Goal: Task Accomplishment & Management: Use online tool/utility

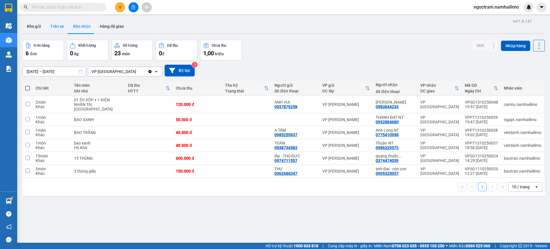
click at [55, 24] on button "Trên xe" at bounding box center [57, 26] width 23 height 14
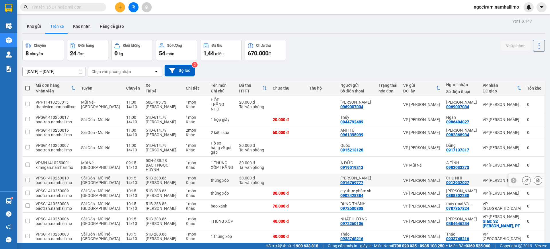
scroll to position [33, 0]
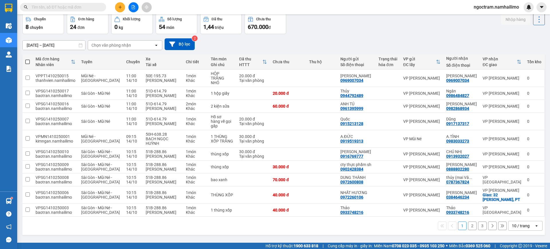
click at [470, 230] on button "2" at bounding box center [472, 226] width 9 height 9
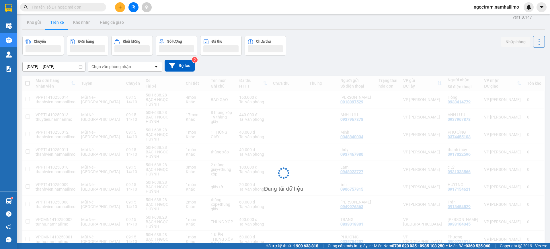
scroll to position [0, 0]
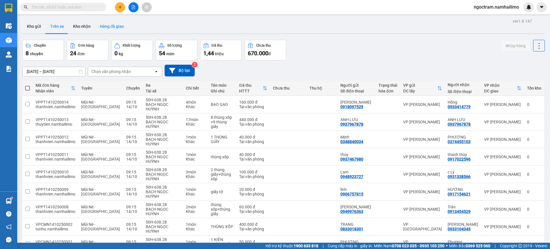
click at [117, 25] on button "Hàng đã giao" at bounding box center [111, 26] width 33 height 14
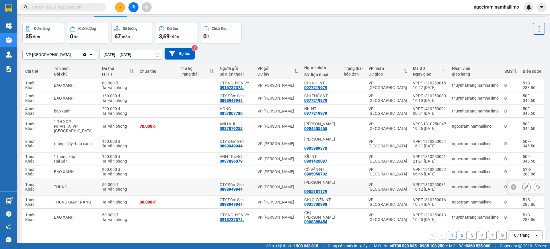
scroll to position [26, 0]
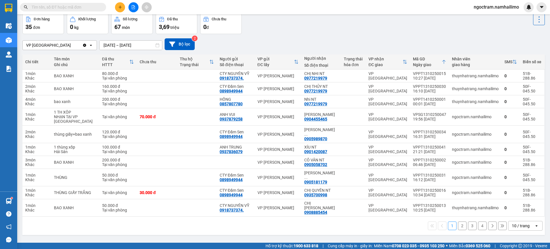
click at [458, 222] on button "2" at bounding box center [462, 226] width 9 height 9
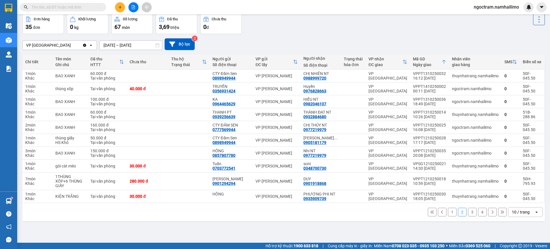
click at [468, 208] on button "3" at bounding box center [472, 212] width 9 height 9
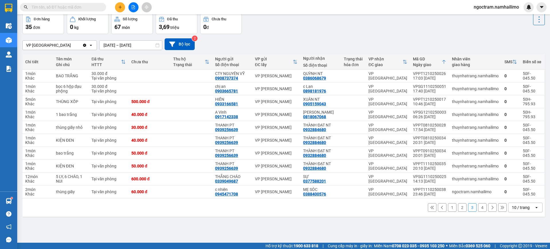
click at [448, 210] on button "1" at bounding box center [452, 208] width 9 height 9
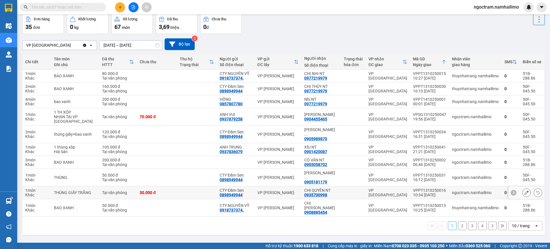
scroll to position [0, 0]
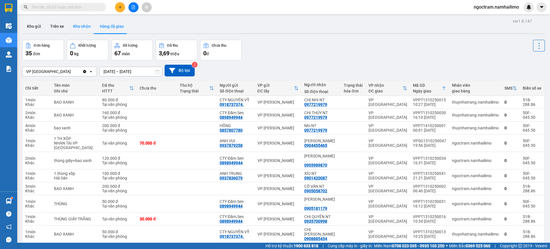
click at [87, 22] on button "Kho nhận" at bounding box center [82, 26] width 27 height 14
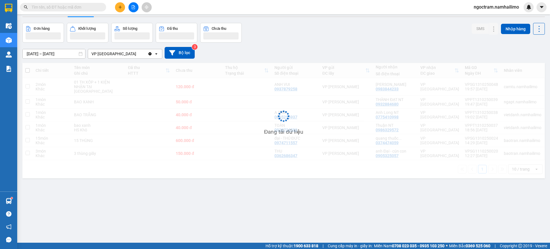
scroll to position [26, 0]
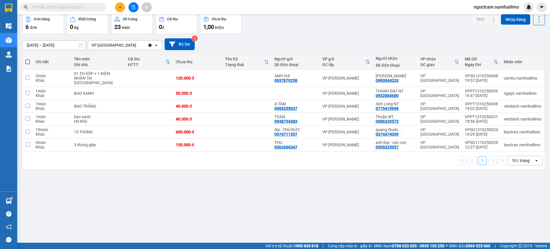
click at [478, 160] on button "1" at bounding box center [482, 161] width 9 height 9
click at [406, 120] on div "Thuận NT 0986329572" at bounding box center [394, 119] width 39 height 9
checkbox input "true"
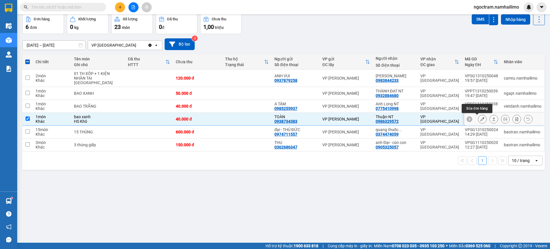
click at [480, 120] on icon at bounding box center [482, 119] width 4 height 4
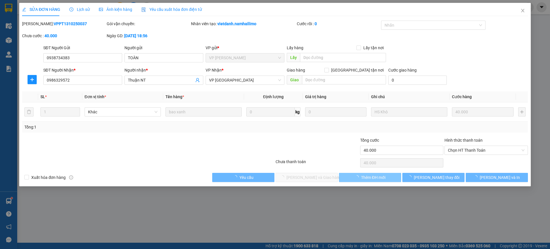
type input "0938734383"
type input "TOÀN"
type input "0986329572"
type input "Thuận NT"
type input "40.000"
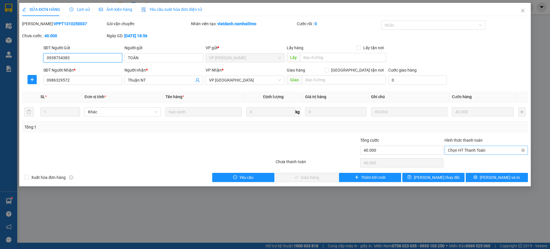
drag, startPoint x: 486, startPoint y: 146, endPoint x: 482, endPoint y: 150, distance: 5.3
click at [486, 146] on span "Chọn HT Thanh Toán" at bounding box center [486, 150] width 77 height 9
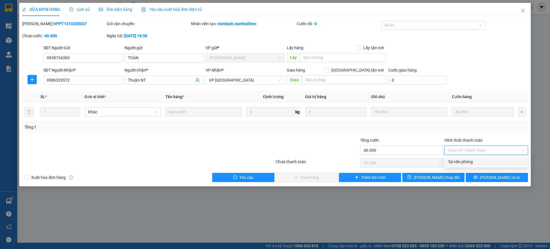
click at [477, 160] on div "Tại văn phòng" at bounding box center [486, 162] width 77 height 6
type input "0"
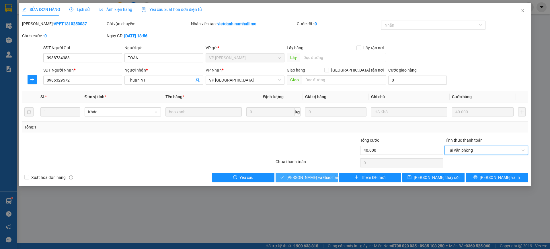
click at [325, 181] on button "[PERSON_NAME] và Giao hàng" at bounding box center [306, 177] width 62 height 9
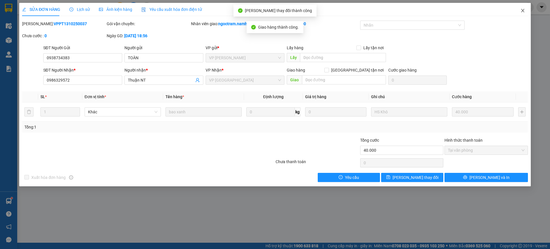
click at [521, 11] on icon "close" at bounding box center [522, 10] width 5 height 5
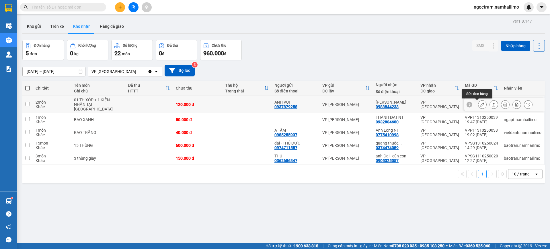
click at [480, 105] on icon at bounding box center [482, 105] width 4 height 4
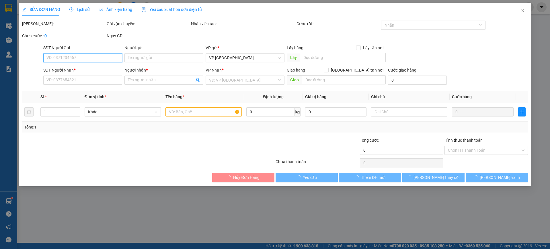
type input "0937879258"
type input "ANH VUI"
type input "0983844233"
type input "[PERSON_NAME]"
type input "120.000"
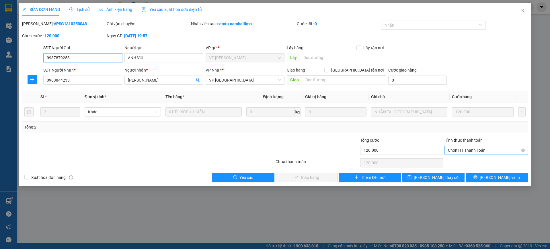
click at [483, 147] on span "Chọn HT Thanh Toán" at bounding box center [486, 150] width 77 height 9
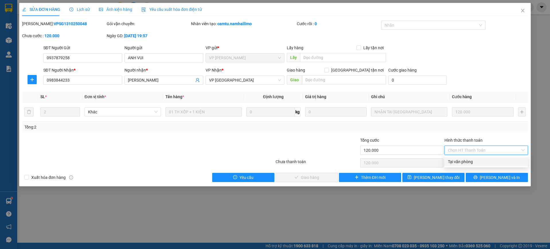
click at [478, 160] on div "Tại văn phòng" at bounding box center [486, 162] width 77 height 6
type input "0"
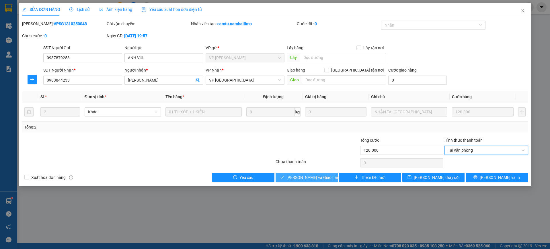
click at [323, 179] on span "[PERSON_NAME] và Giao hàng" at bounding box center [313, 178] width 55 height 6
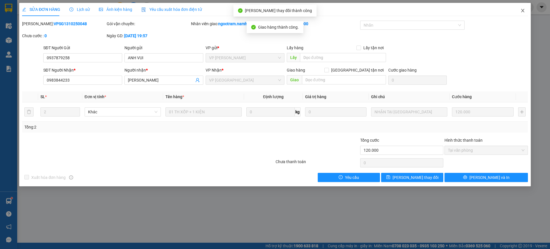
drag, startPoint x: 525, startPoint y: 8, endPoint x: 299, endPoint y: 15, distance: 226.5
click at [525, 8] on span "Close" at bounding box center [523, 11] width 16 height 16
